Goal: Task Accomplishment & Management: Use online tool/utility

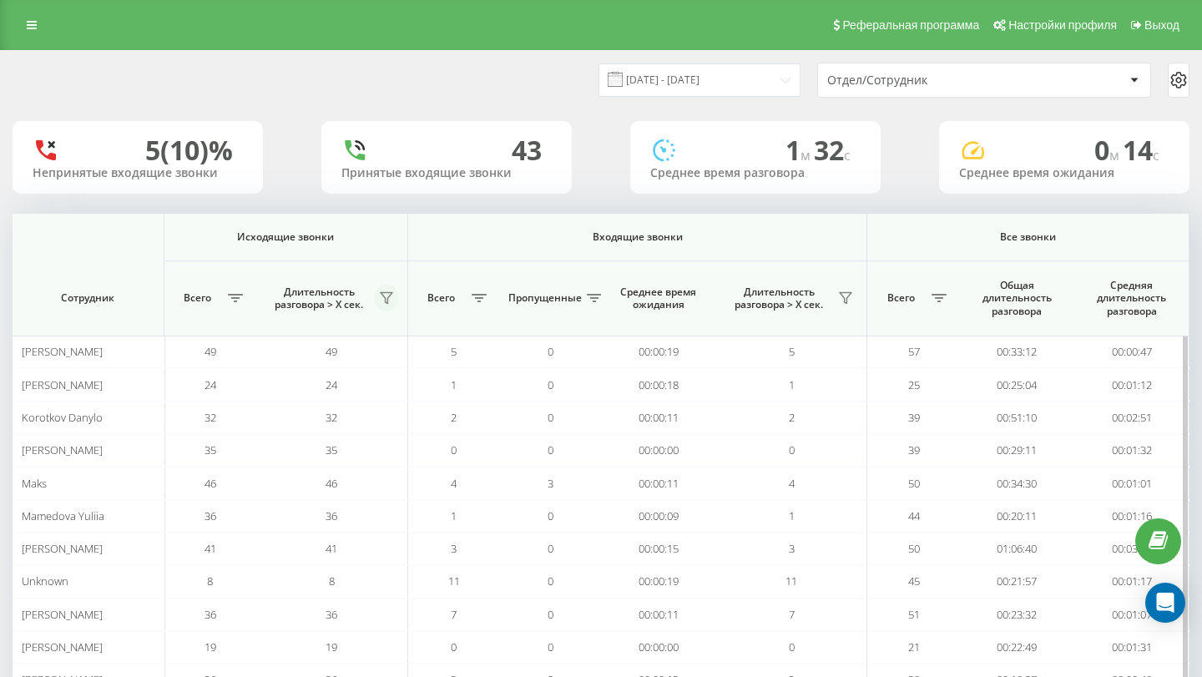
click at [388, 297] on icon at bounding box center [387, 298] width 12 height 11
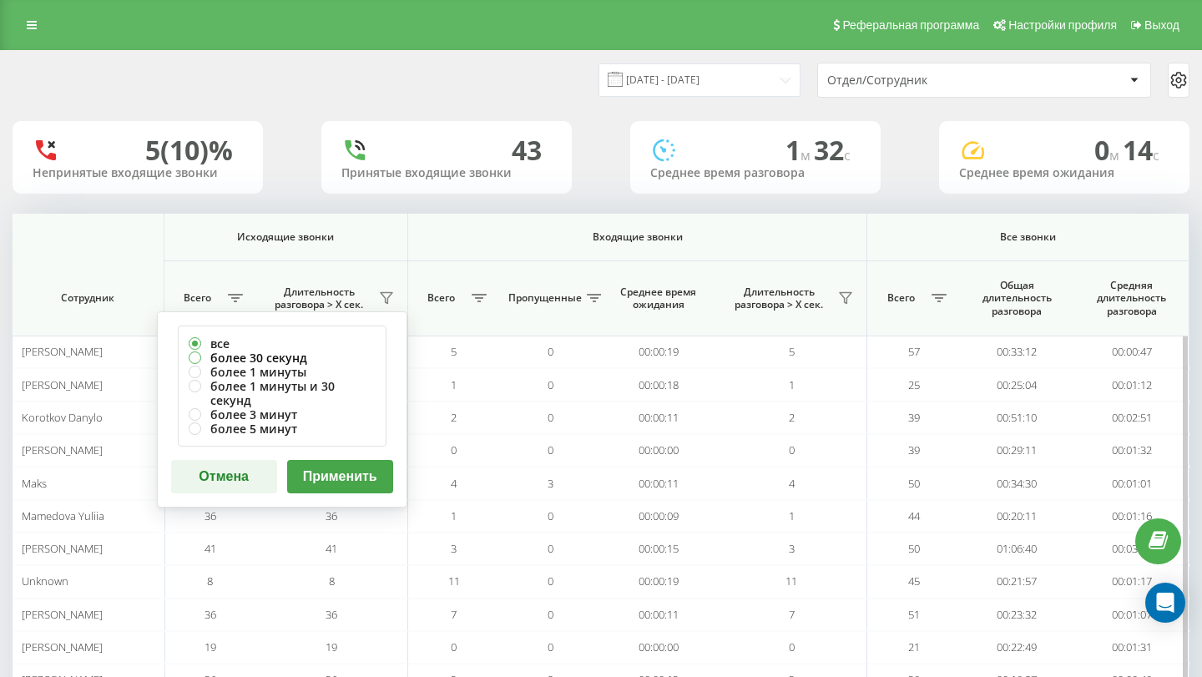
click at [288, 354] on label "более 30 секунд" at bounding box center [282, 357] width 187 height 14
radio input "true"
click at [343, 468] on button "Применить" at bounding box center [340, 476] width 106 height 33
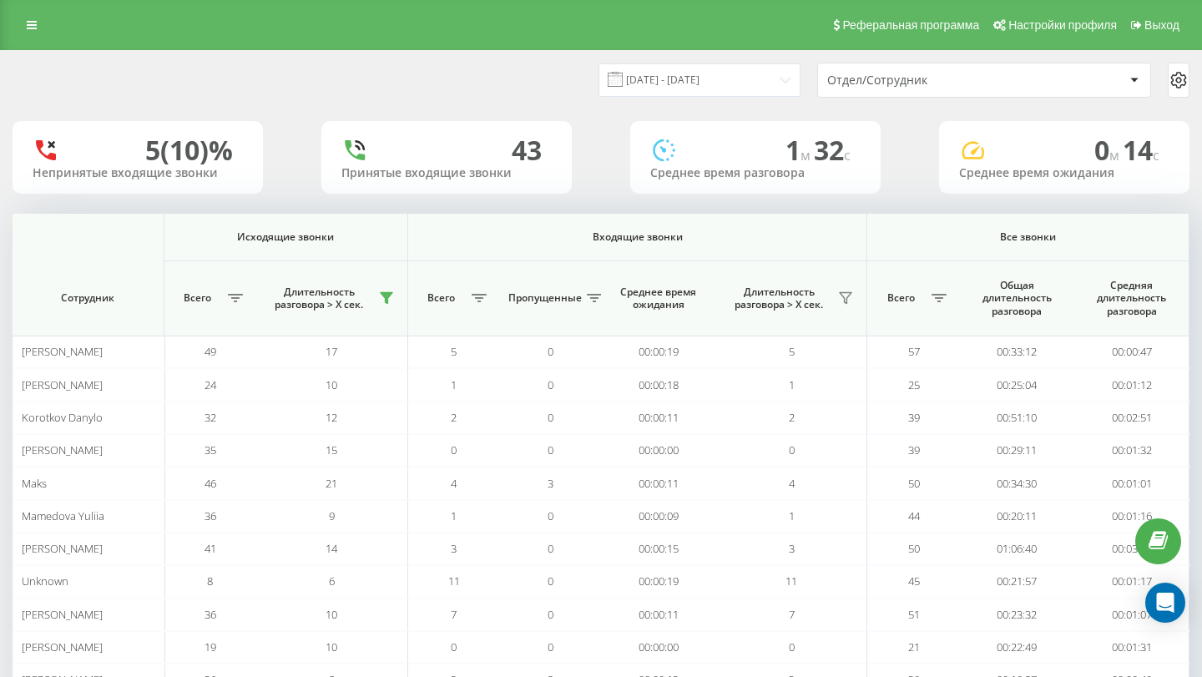
click at [897, 79] on div "Отдел/Сотрудник" at bounding box center [926, 80] width 199 height 14
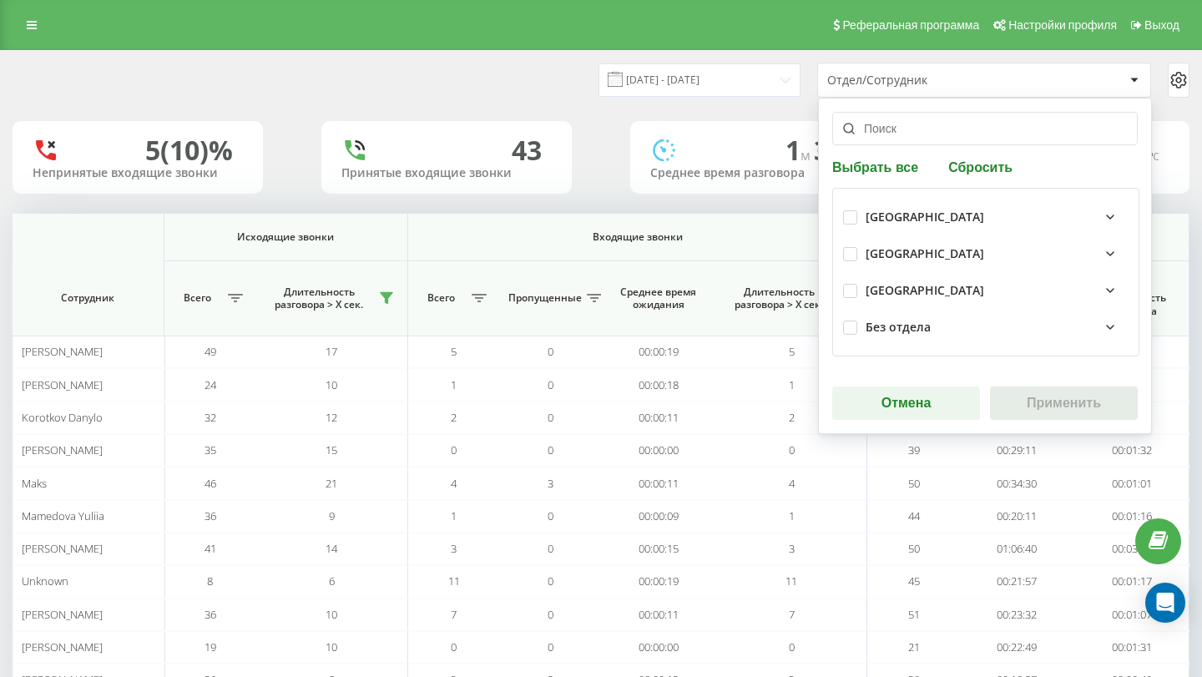
click at [900, 262] on div "Польша" at bounding box center [996, 254] width 263 height 20
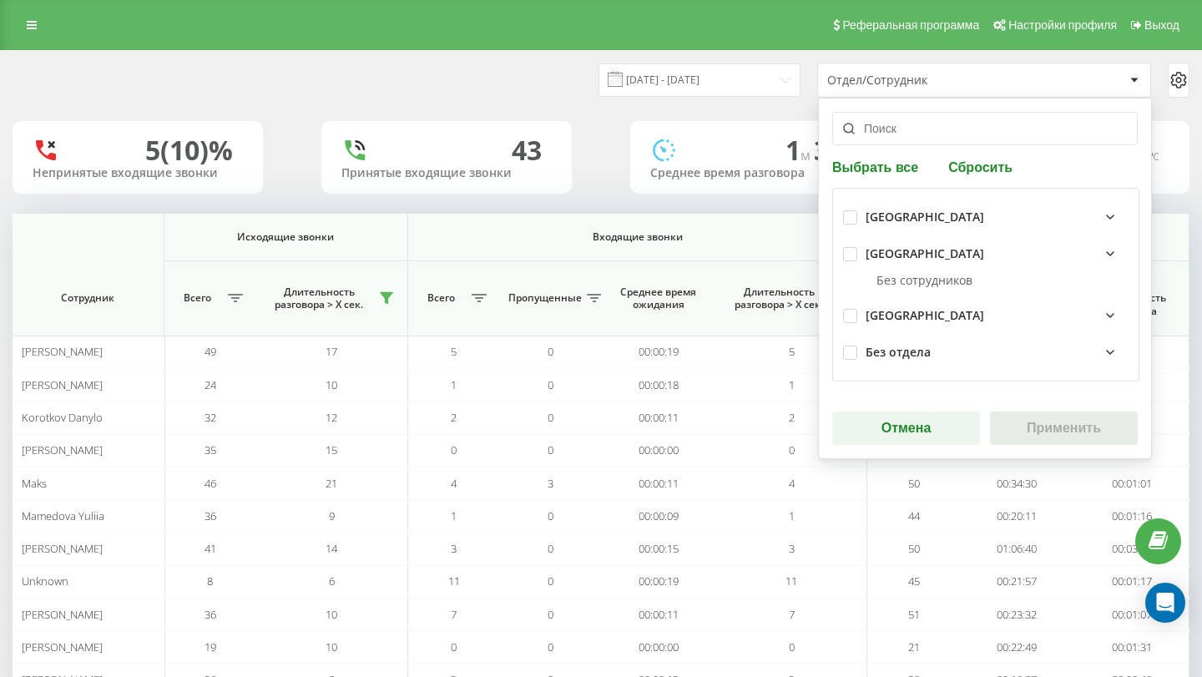
click at [883, 260] on div "Польша" at bounding box center [924, 254] width 118 height 14
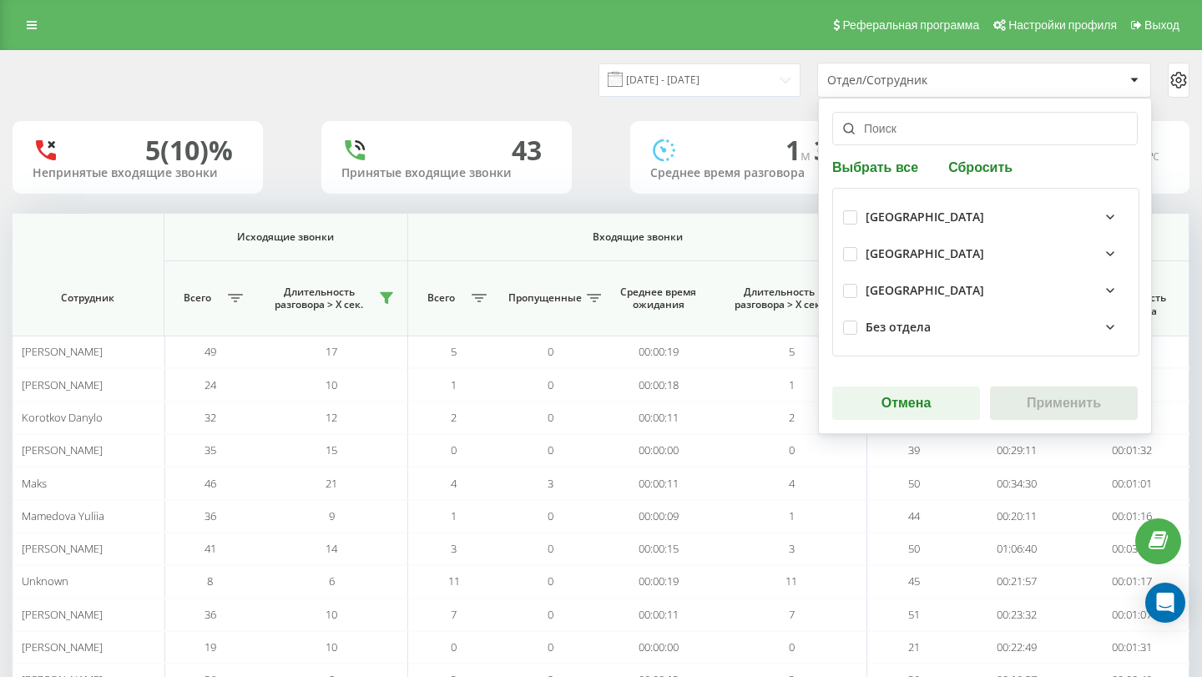
click at [887, 293] on div "КиевЛьвов" at bounding box center [924, 291] width 118 height 14
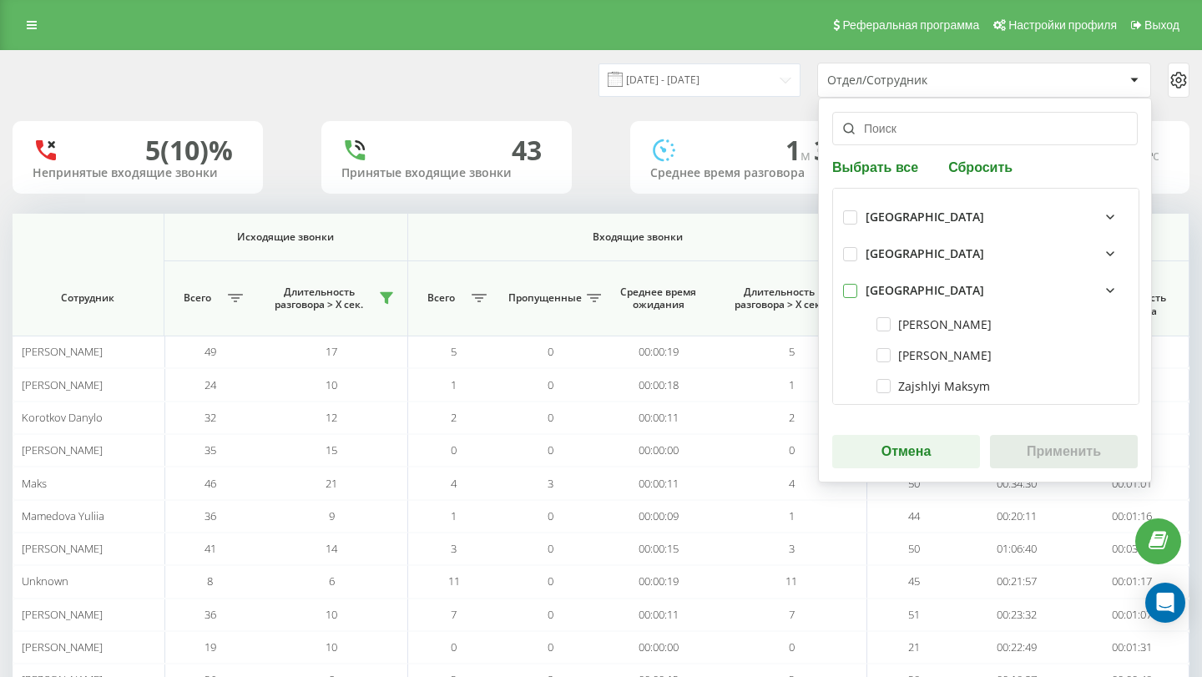
click at [849, 284] on label at bounding box center [850, 284] width 14 height 0
checkbox input "true"
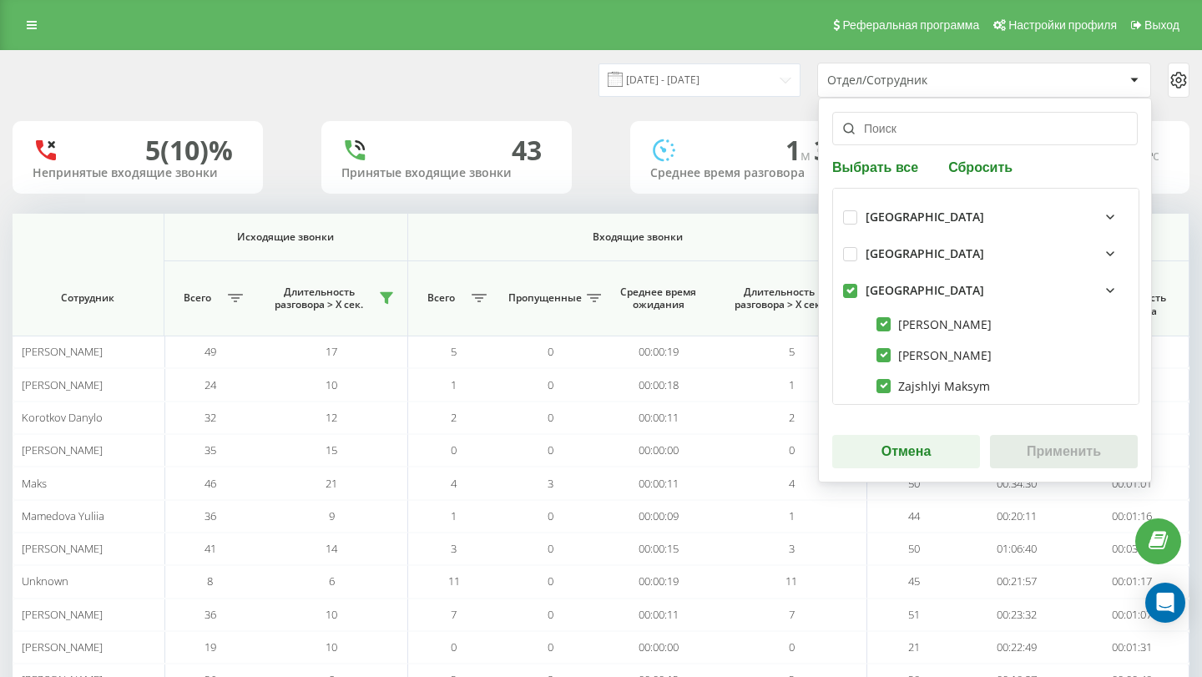
checkbox input "true"
click at [1062, 444] on button "Применить" at bounding box center [1064, 451] width 148 height 33
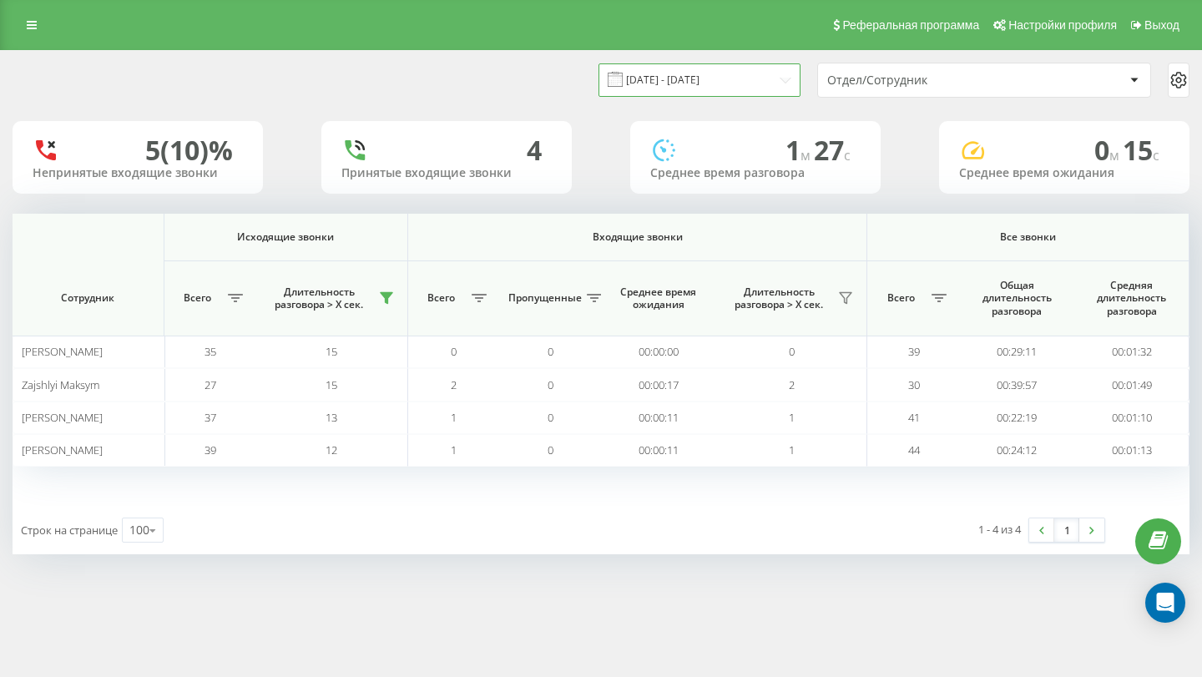
click at [763, 83] on input "[DATE] - [DATE]" at bounding box center [699, 79] width 202 height 33
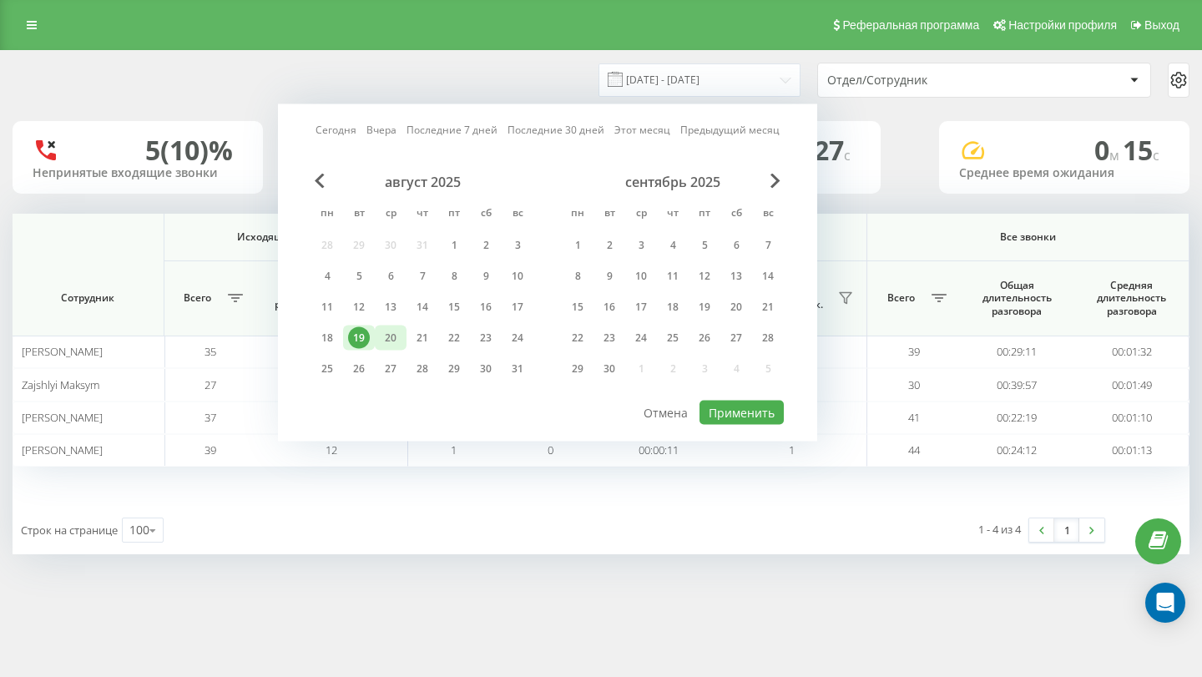
click at [385, 328] on div "20" at bounding box center [391, 338] width 22 height 22
click at [717, 412] on button "Применить" at bounding box center [741, 413] width 84 height 24
type input "20.08.2025 - 20.08.2025"
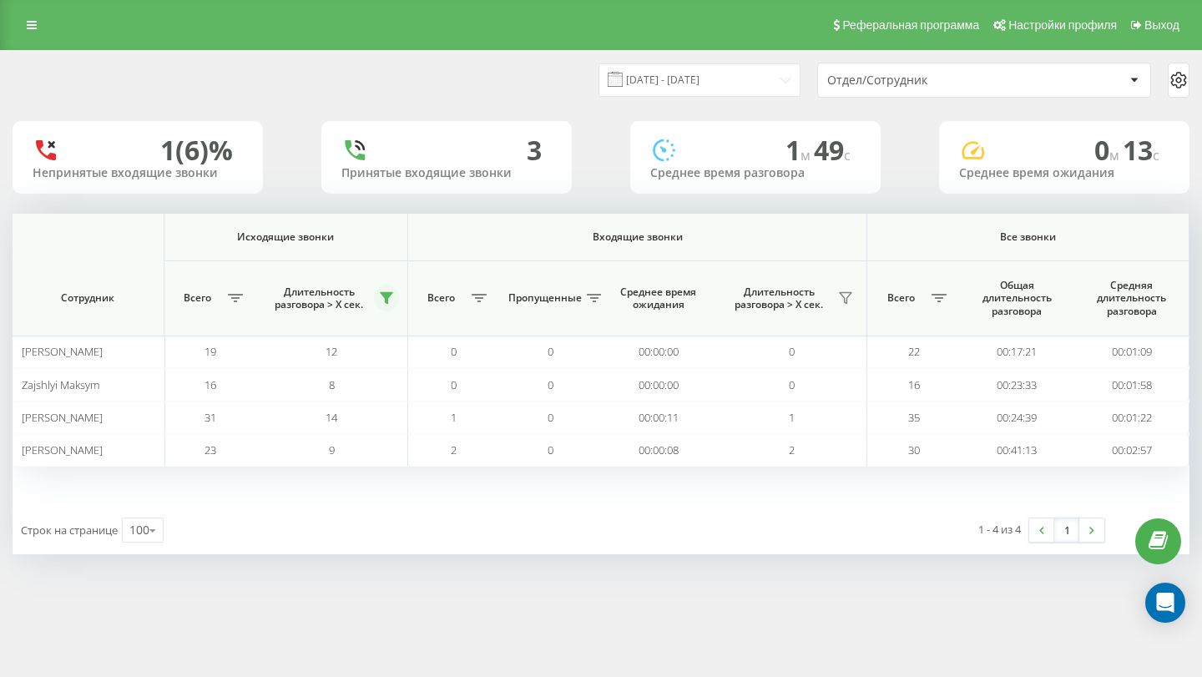
click at [390, 293] on icon at bounding box center [387, 298] width 12 height 11
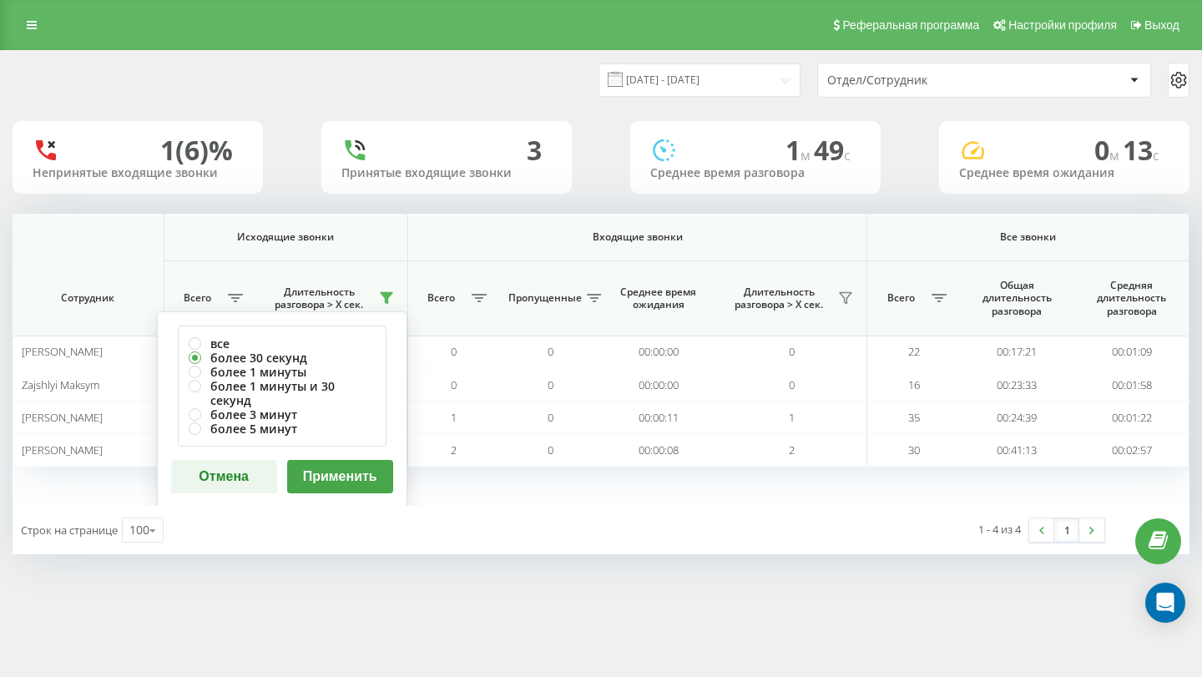
click at [515, 512] on div "Строк на странице 100 10 25 50 100" at bounding box center [307, 530] width 588 height 48
